Goal: Task Accomplishment & Management: Manage account settings

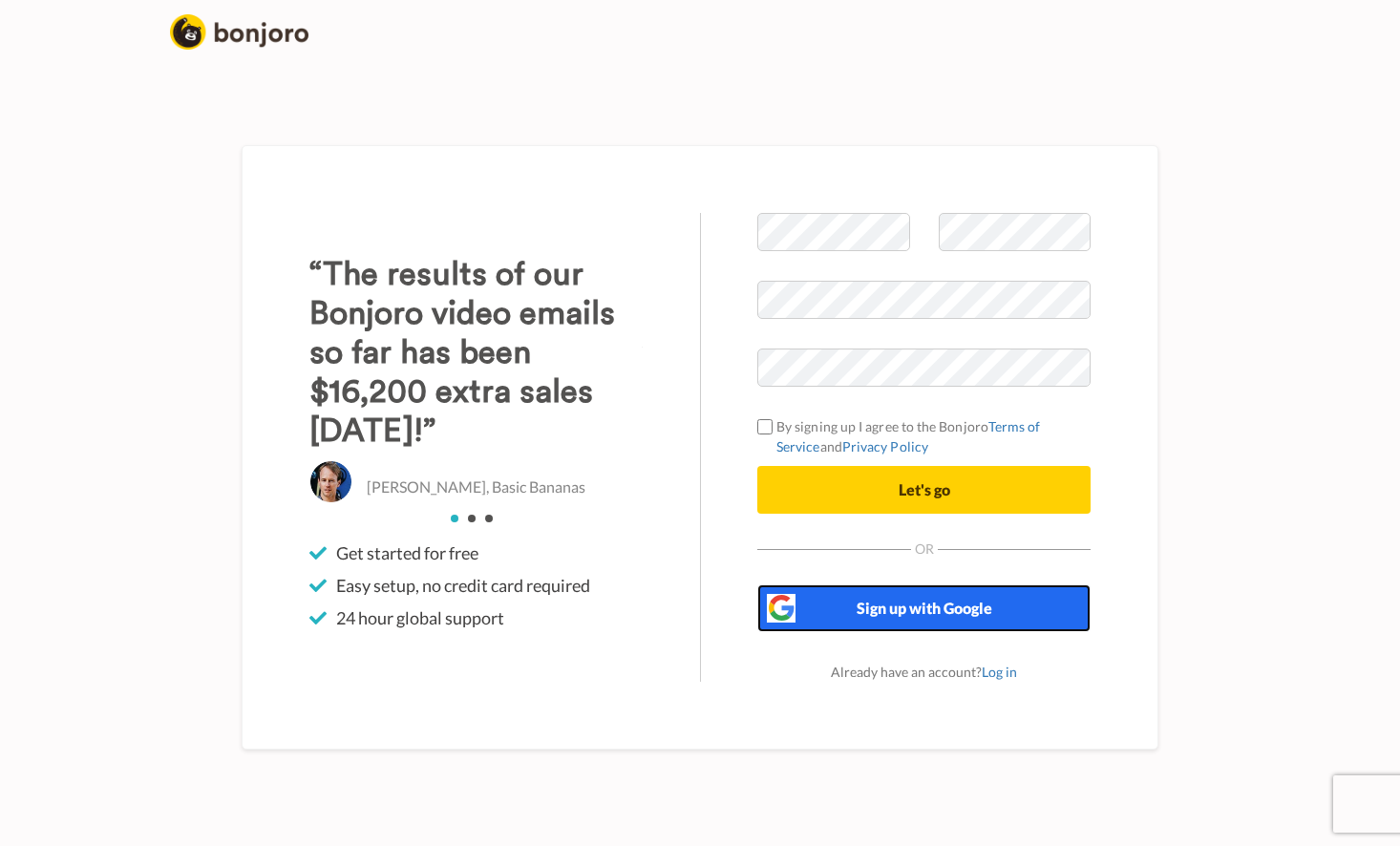
click at [916, 615] on span "Sign up with Google" at bounding box center [925, 607] width 136 height 18
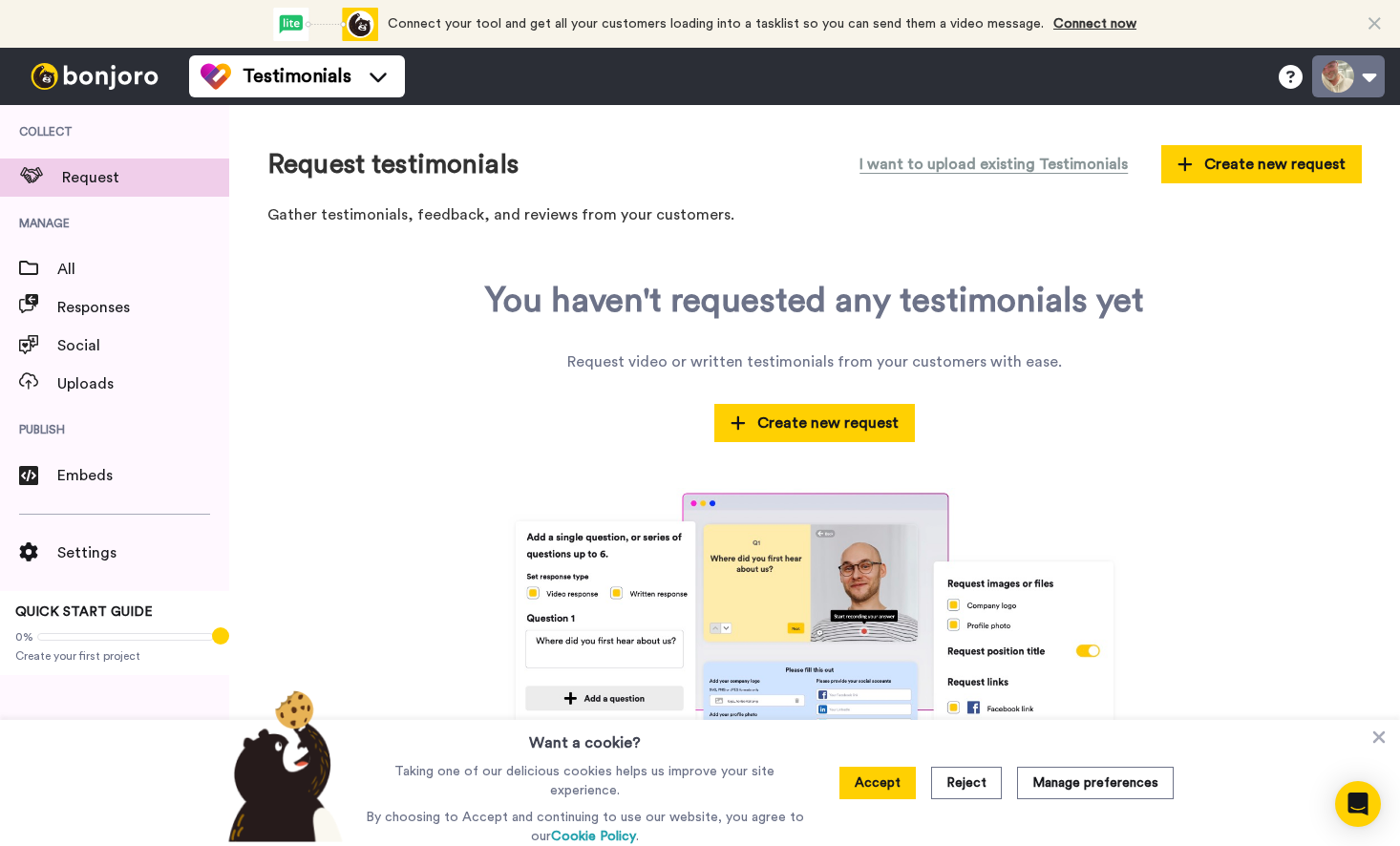
click at [1374, 73] on button at bounding box center [1349, 76] width 73 height 42
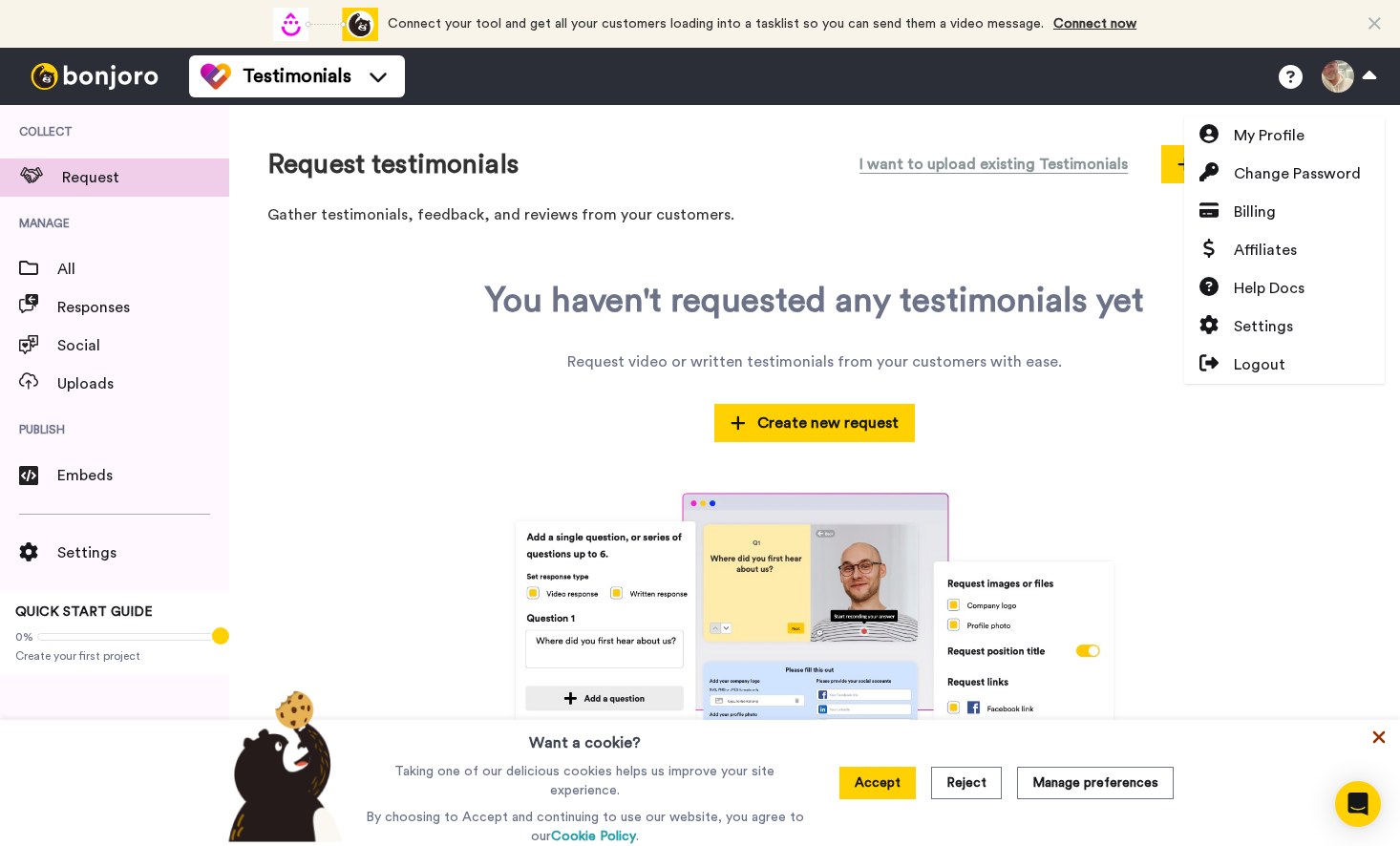
click at [1375, 743] on icon at bounding box center [1380, 737] width 19 height 19
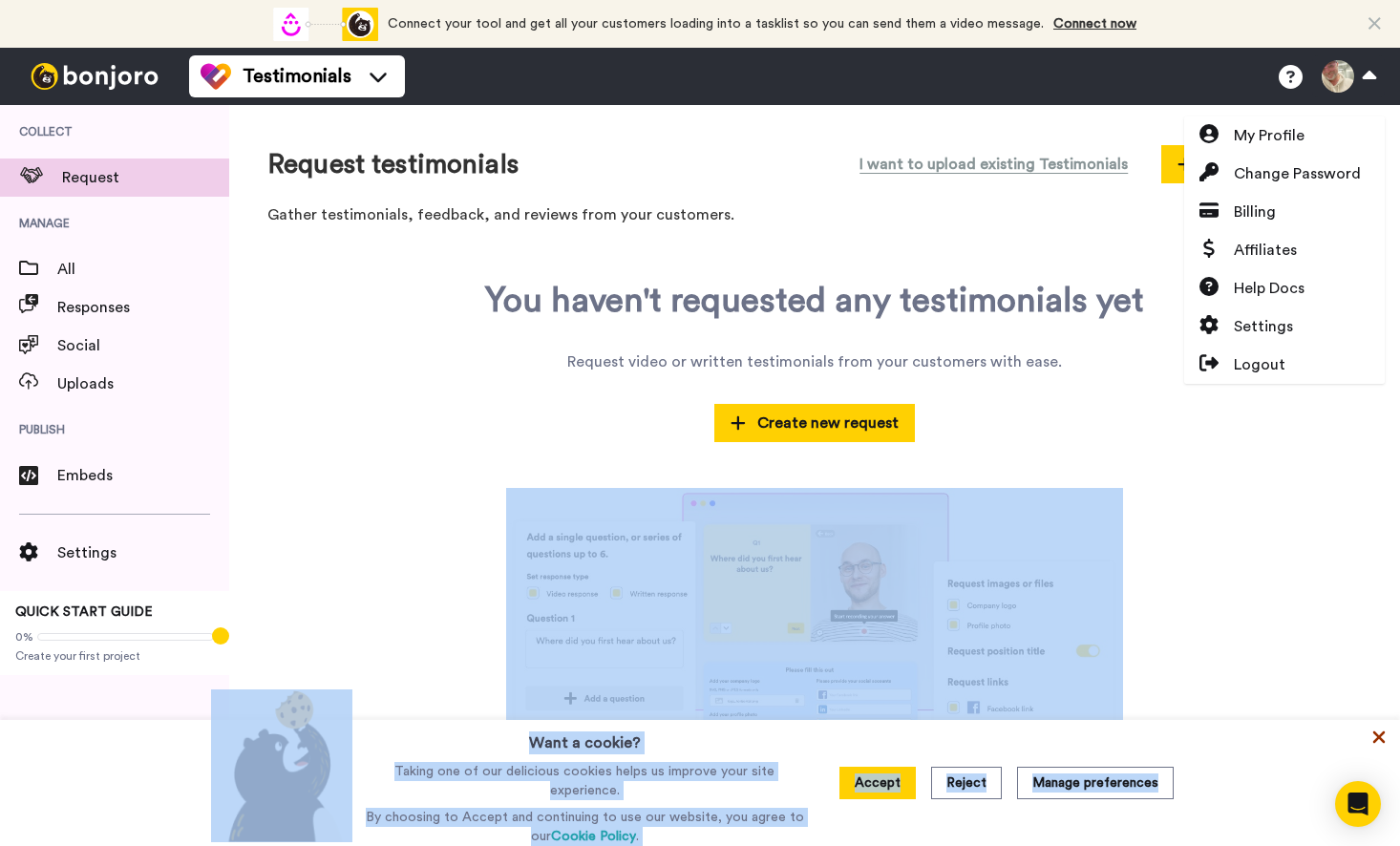
click at [1375, 743] on div "Request testimonials I want to upload existing Testimonials Create new request …" at bounding box center [814, 475] width 1171 height 741
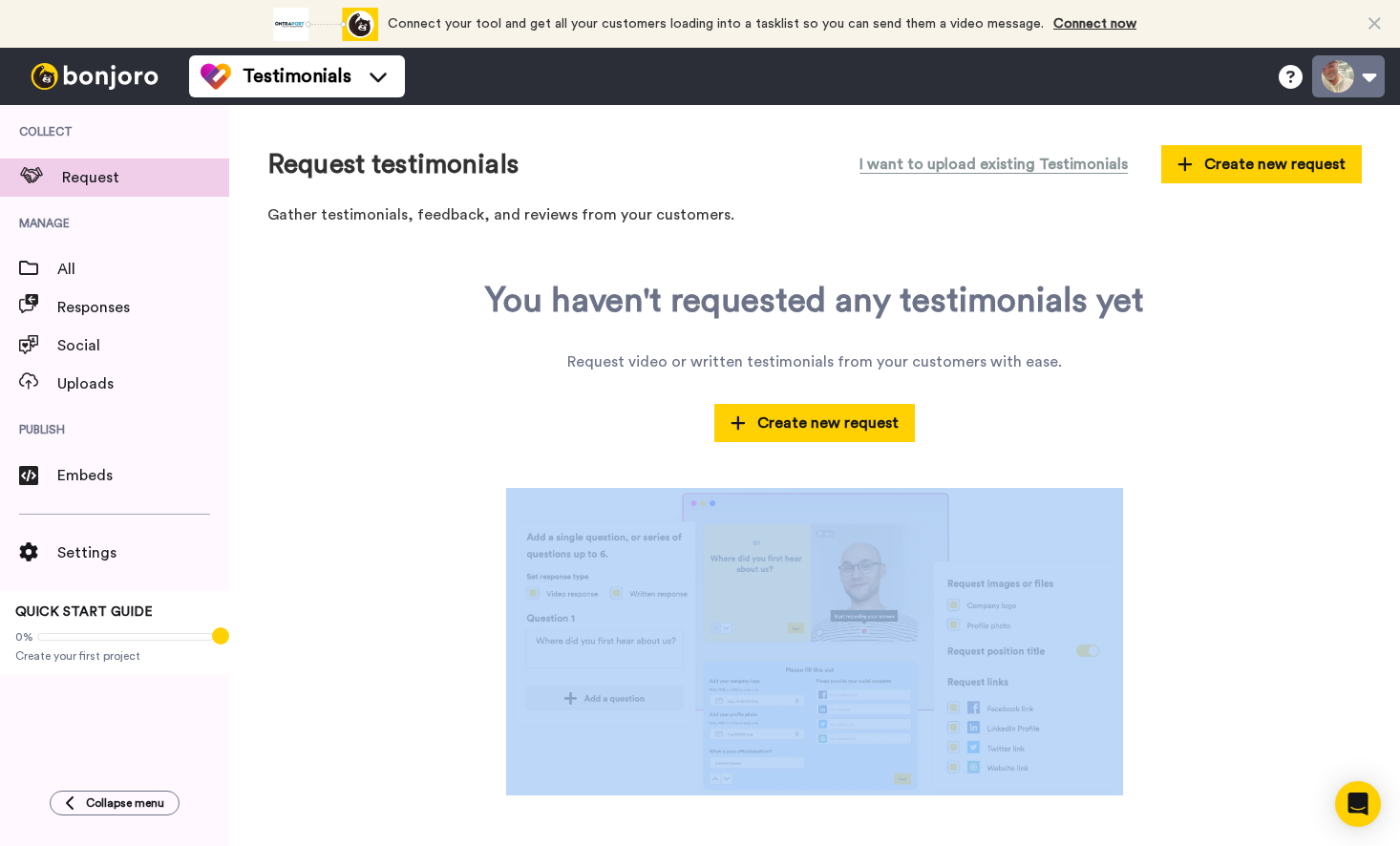
click at [1345, 78] on button at bounding box center [1349, 76] width 73 height 42
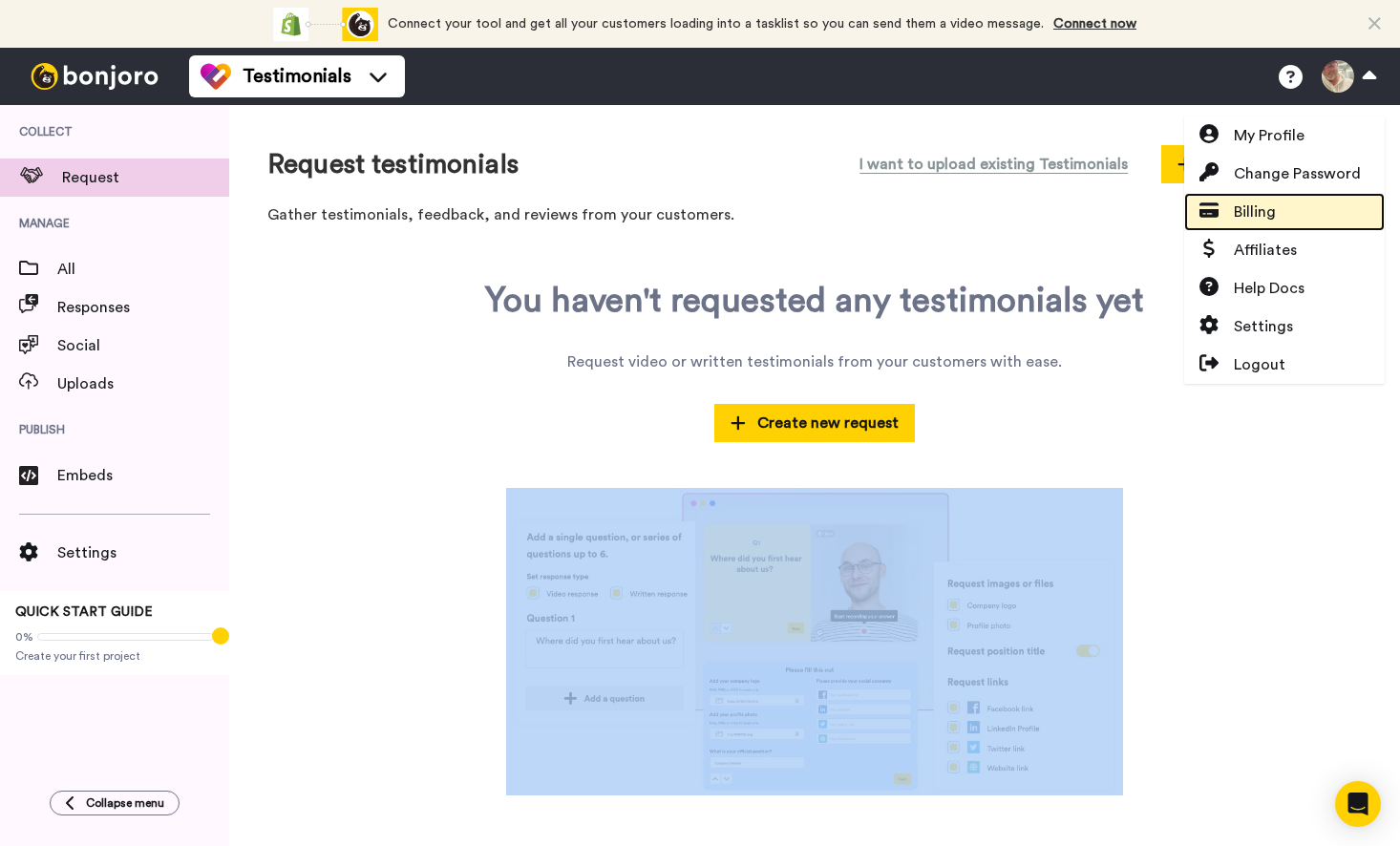
click at [1257, 216] on span "Billing" at bounding box center [1254, 212] width 42 height 23
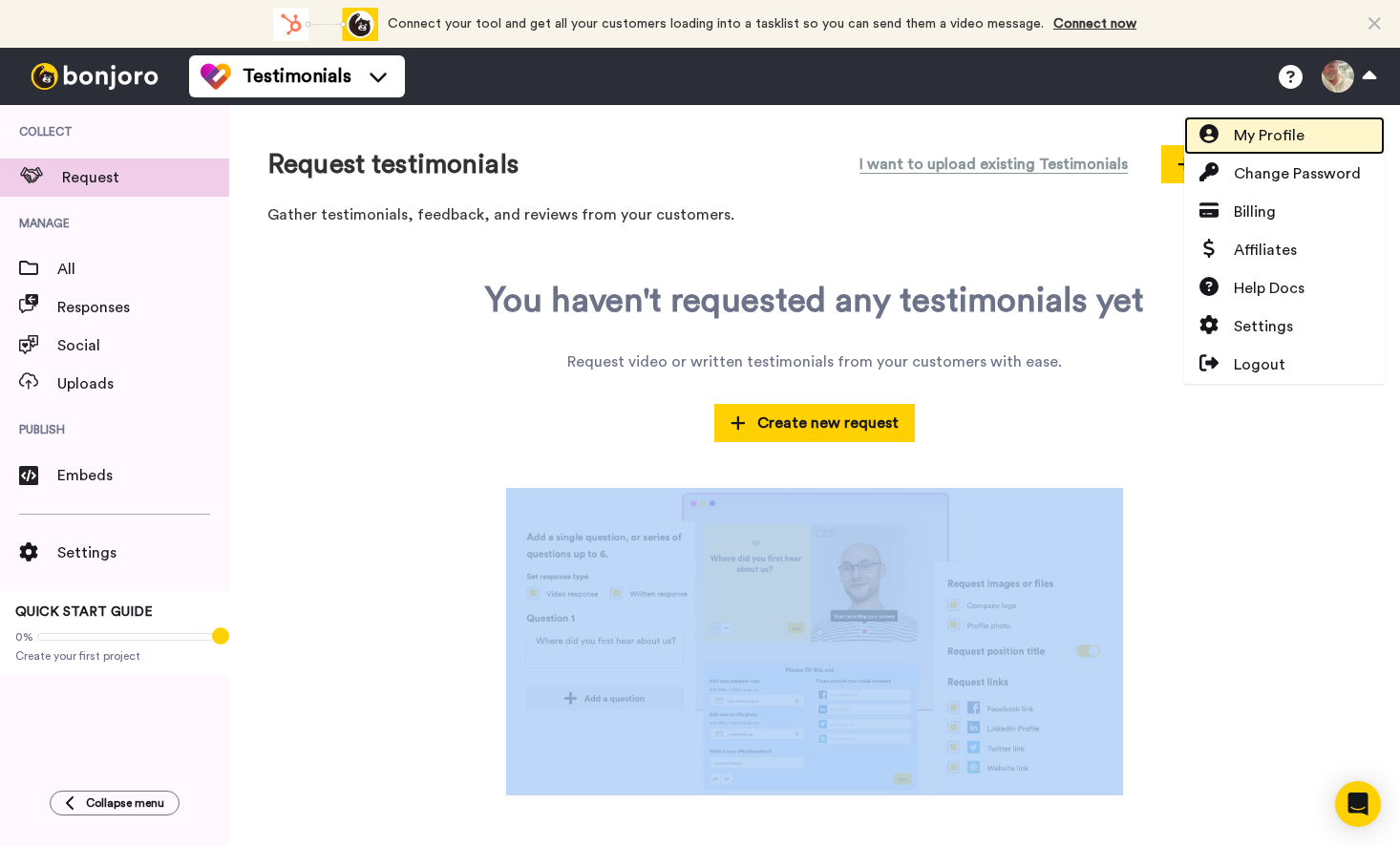
click at [1272, 133] on span "My Profile" at bounding box center [1269, 136] width 71 height 23
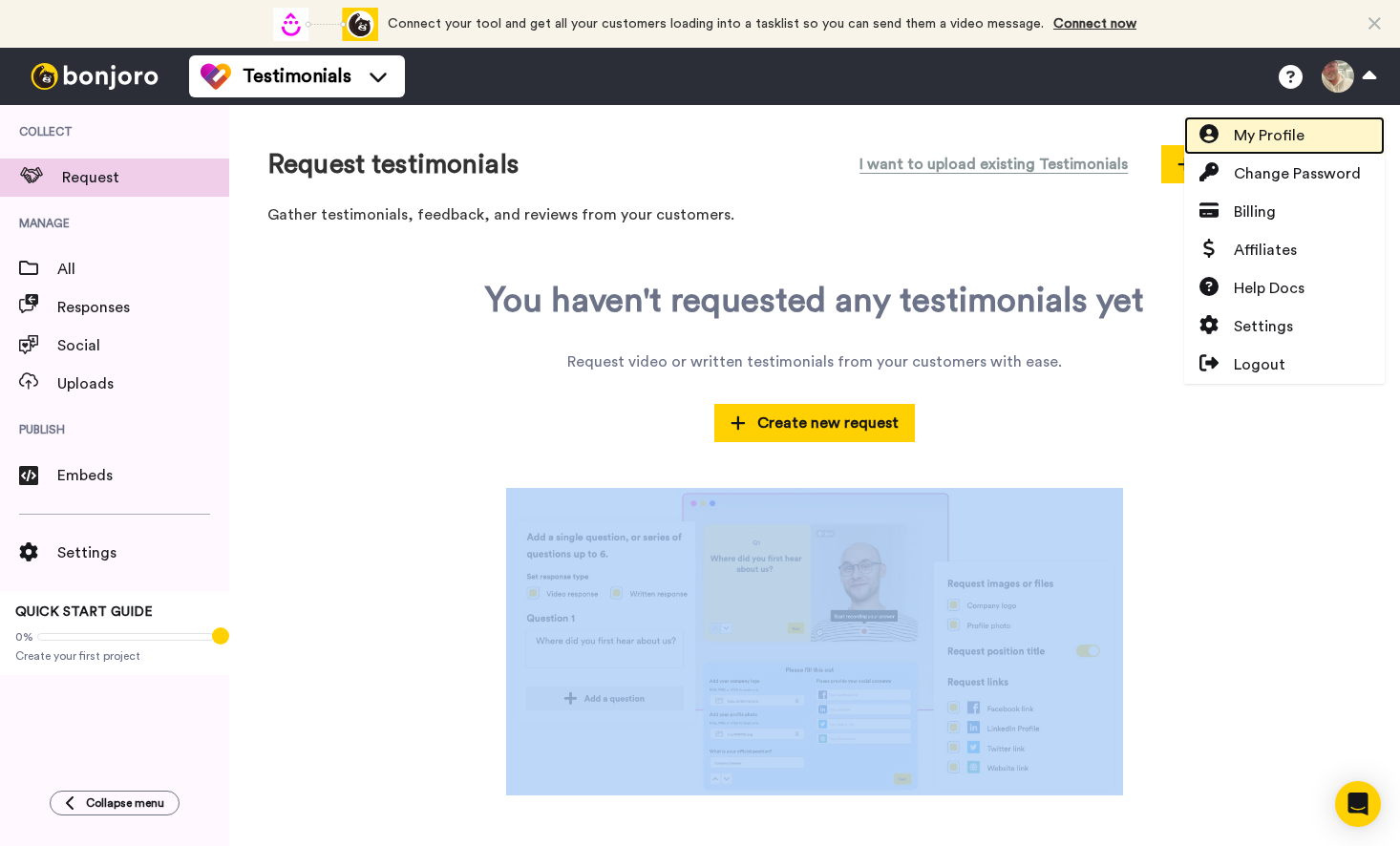
click at [1272, 133] on span "My Profile" at bounding box center [1269, 136] width 71 height 23
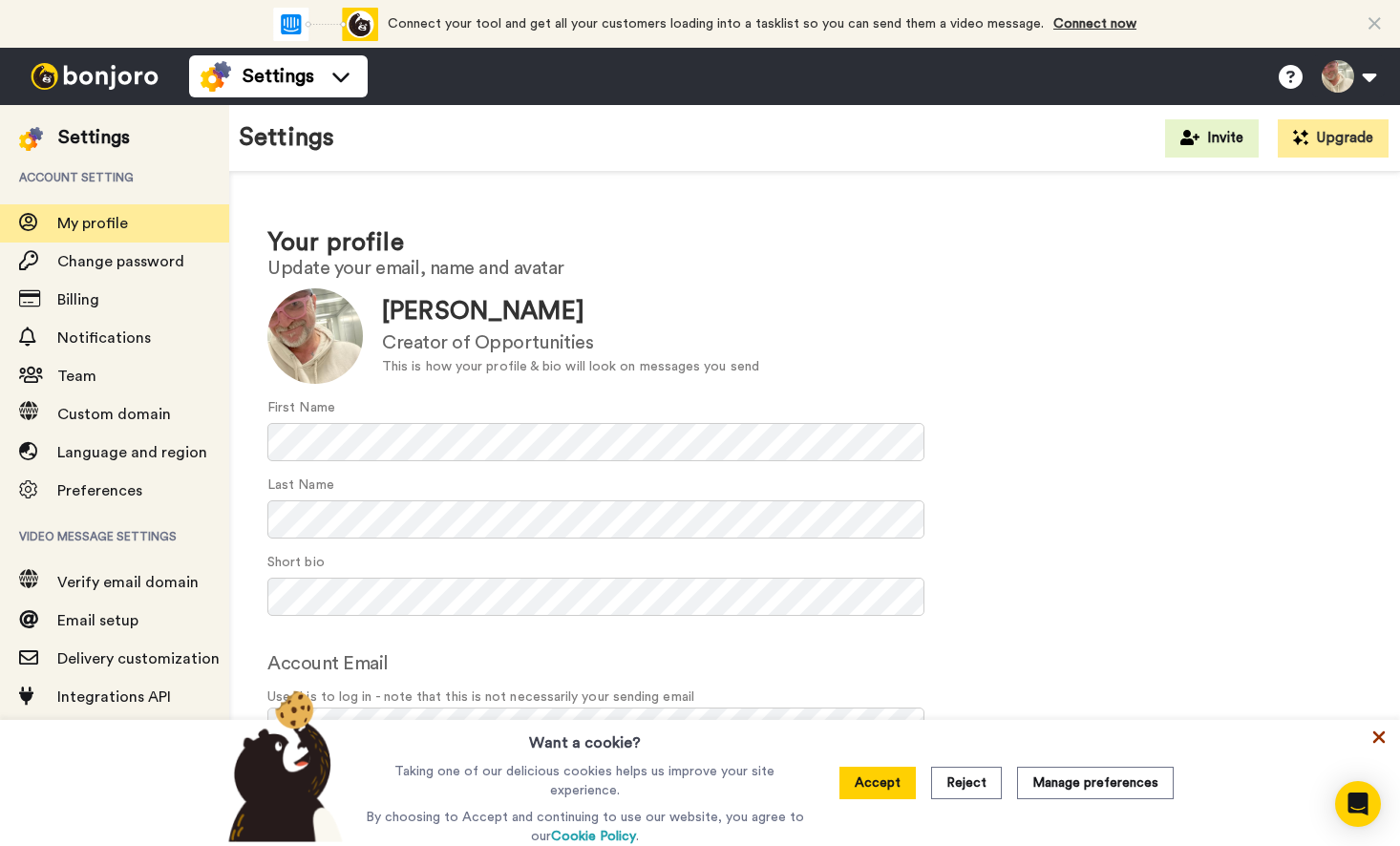
click at [1382, 741] on icon at bounding box center [1380, 737] width 19 height 19
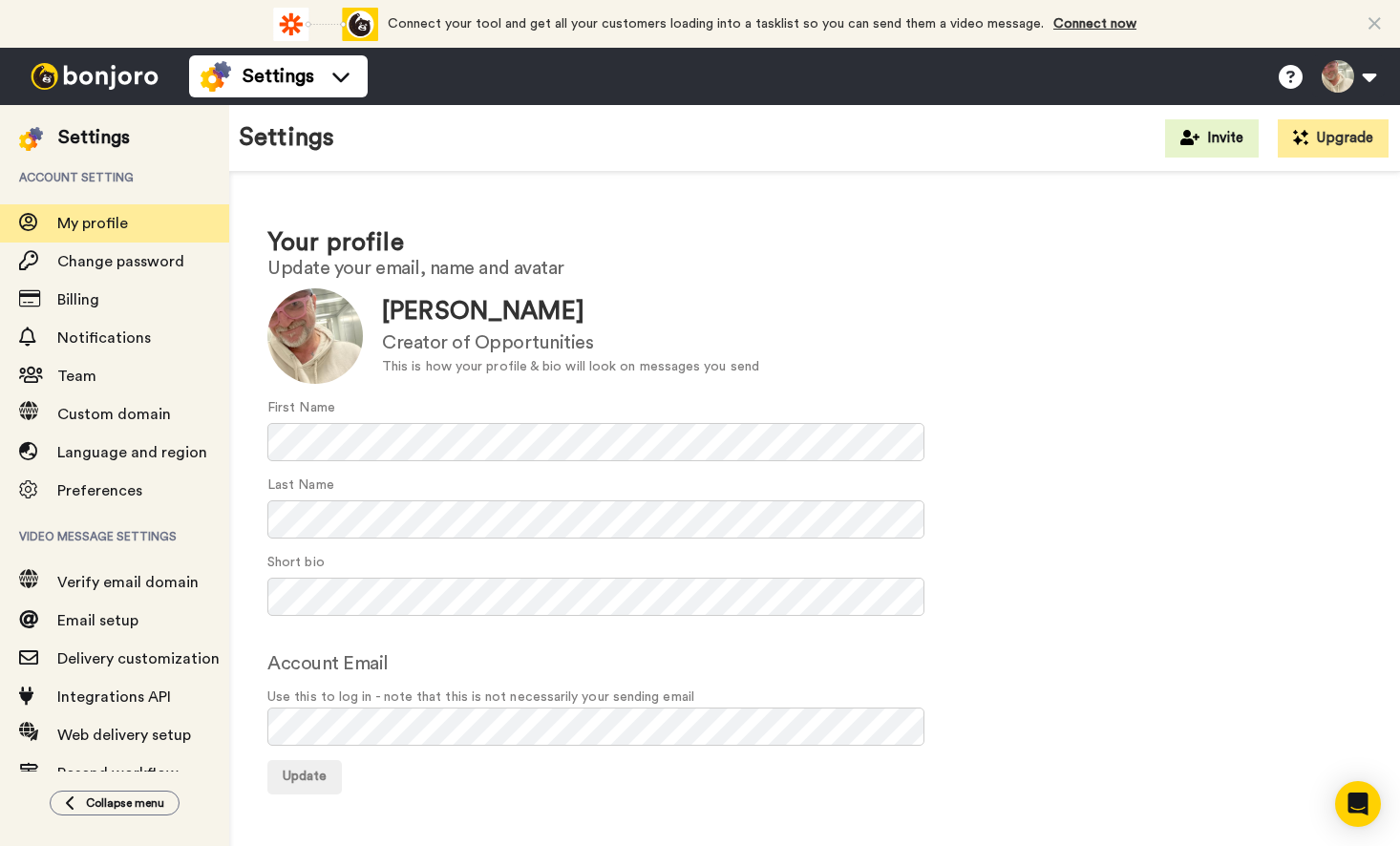
click at [98, 68] on div at bounding box center [94, 76] width 189 height 57
click at [87, 79] on img at bounding box center [95, 77] width 144 height 27
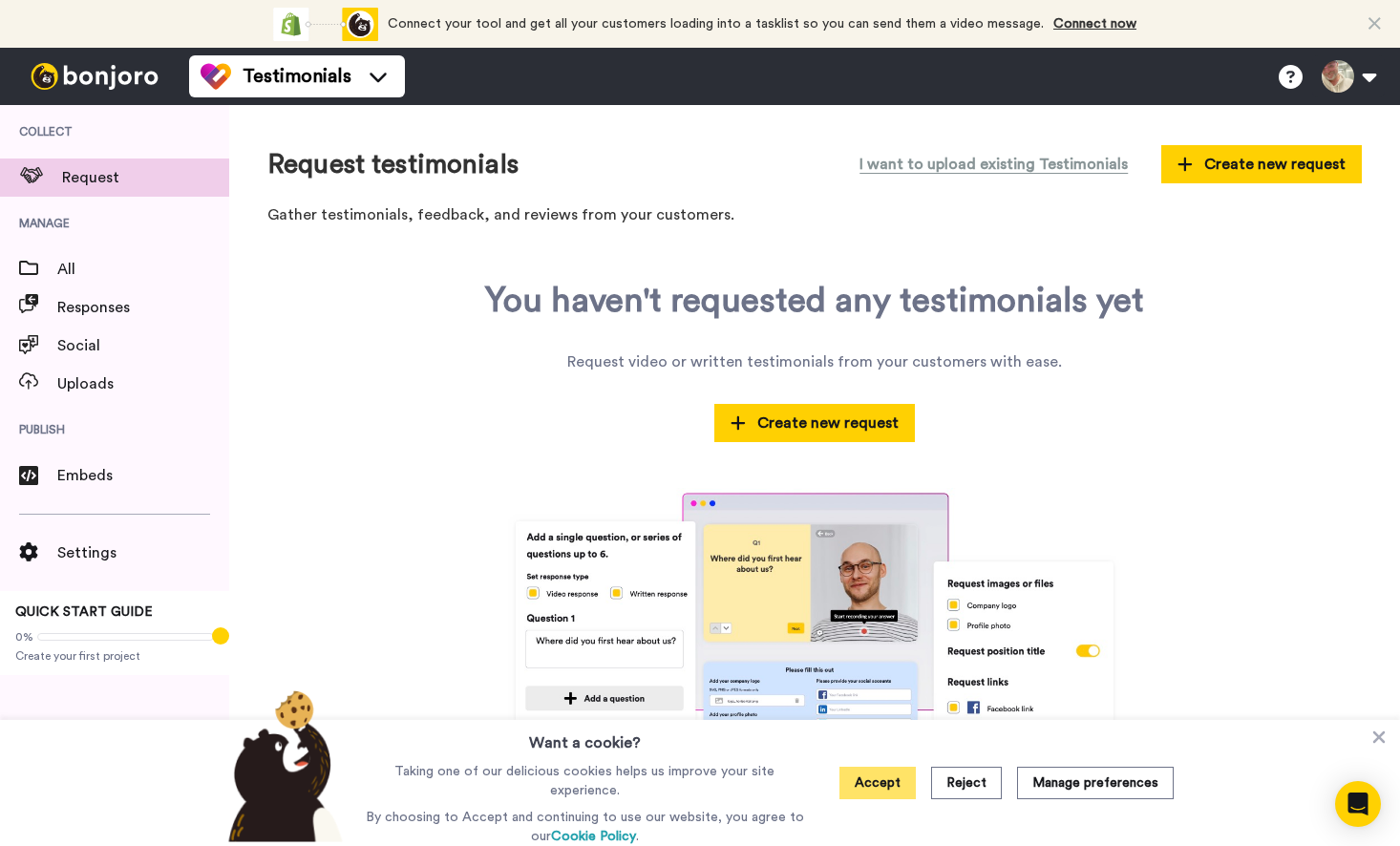
click at [886, 777] on button "Accept" at bounding box center [877, 783] width 77 height 32
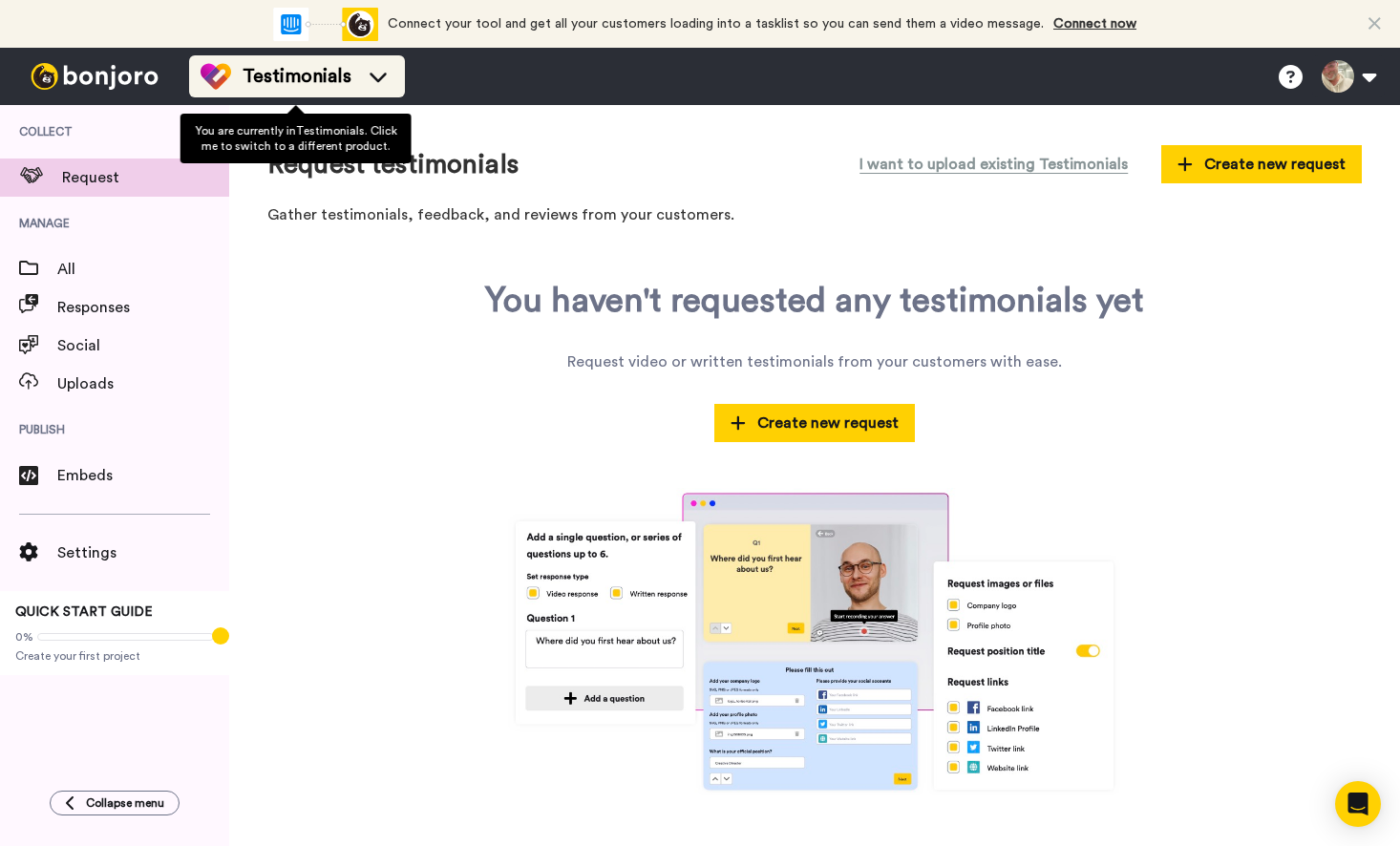
click at [320, 90] on div "Testimonials" at bounding box center [297, 77] width 193 height 31
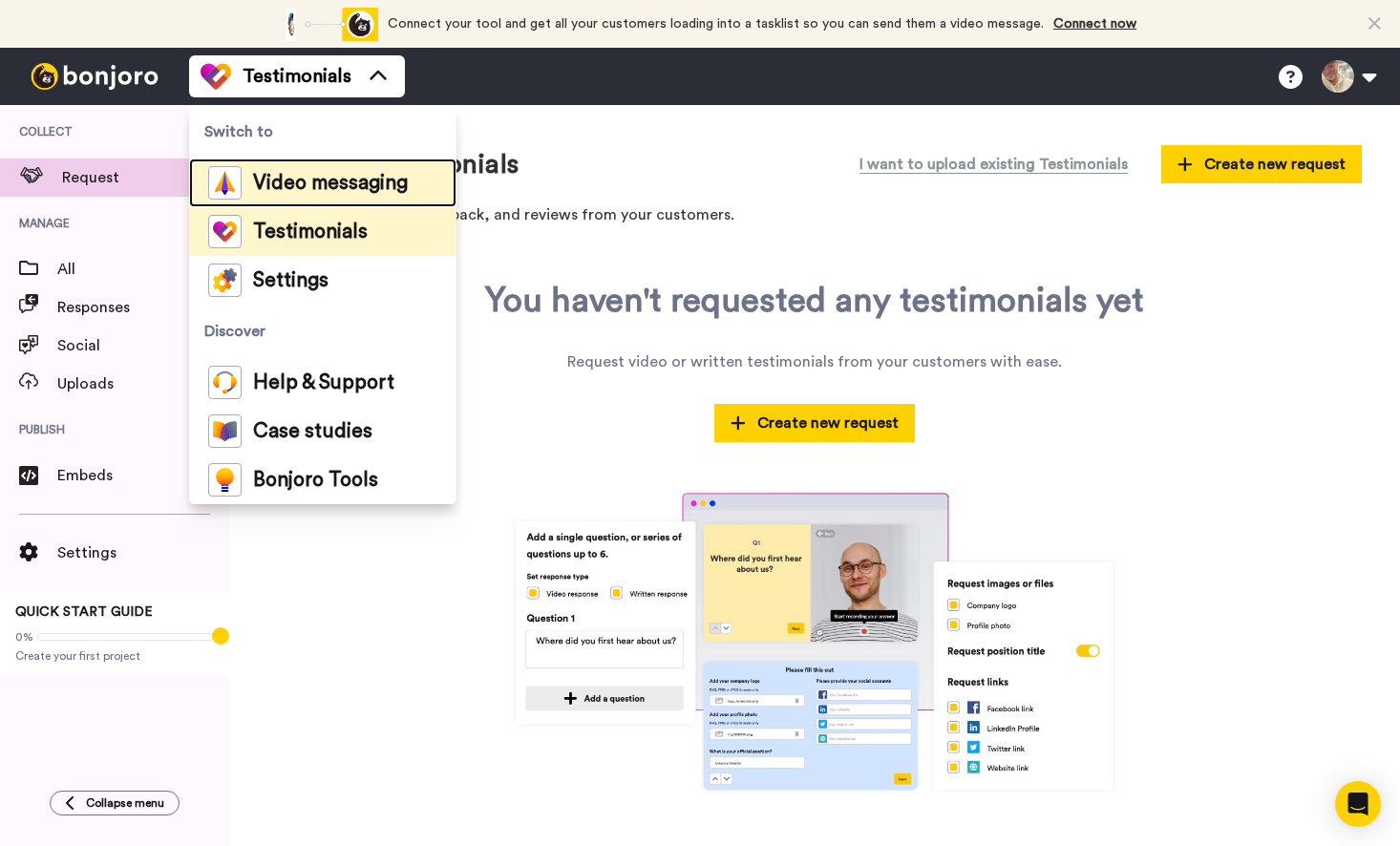
click at [290, 199] on div "Video messaging" at bounding box center [309, 182] width 200 height 33
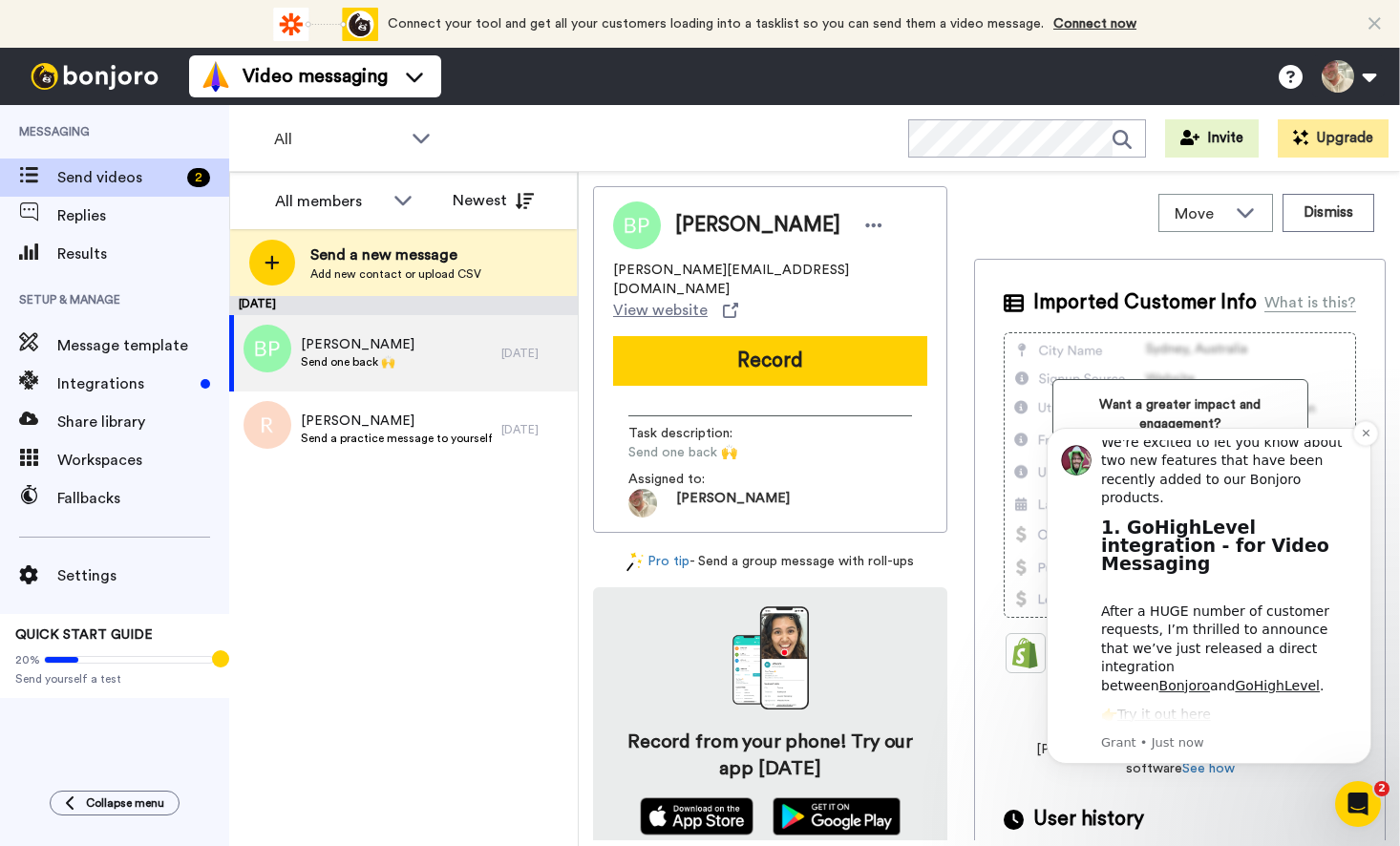
scroll to position [95, 0]
click at [1072, 22] on link "Connect now" at bounding box center [1095, 24] width 83 height 14
